Goal: Obtain resource: Obtain resource

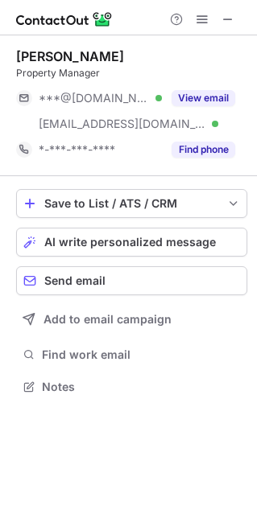
scroll to position [375, 257]
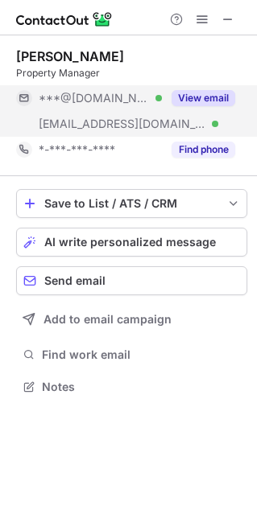
click at [200, 93] on button "View email" at bounding box center [203, 98] width 64 height 16
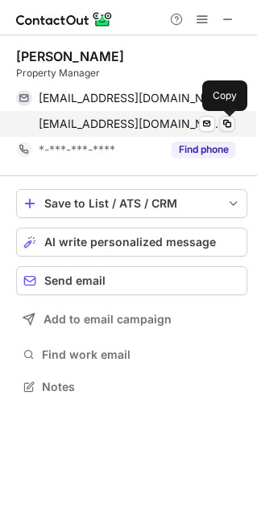
click at [223, 125] on span at bounding box center [226, 123] width 13 height 13
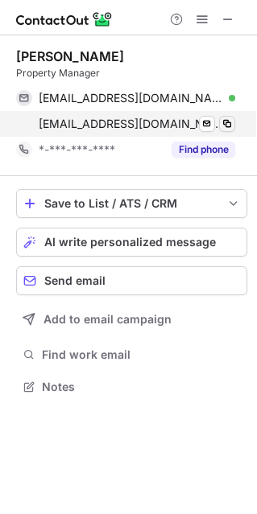
click at [223, 125] on span at bounding box center [226, 123] width 13 height 13
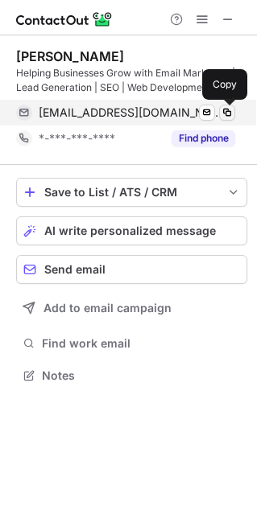
scroll to position [364, 257]
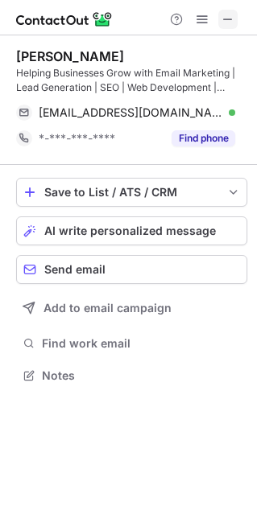
click at [220, 23] on button at bounding box center [227, 19] width 19 height 19
